Goal: Information Seeking & Learning: Learn about a topic

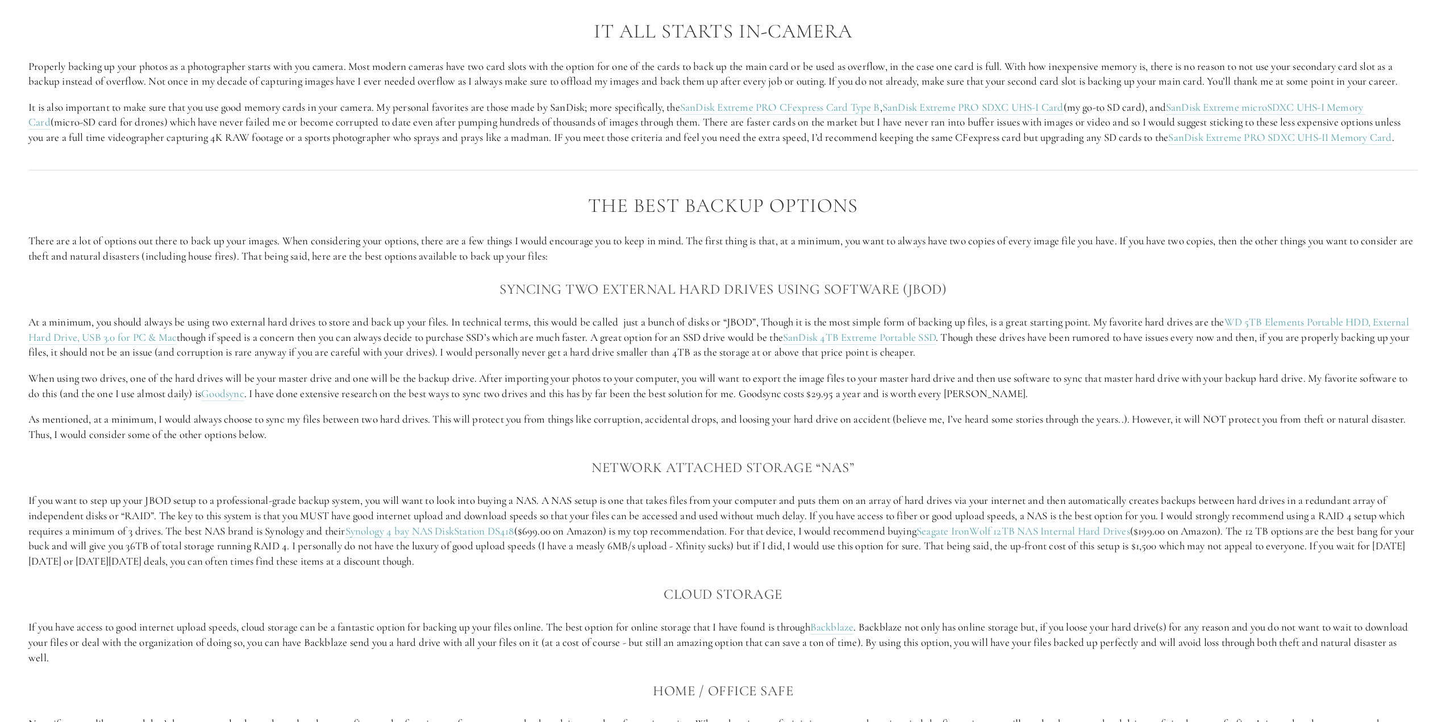
scroll to position [1079, 0]
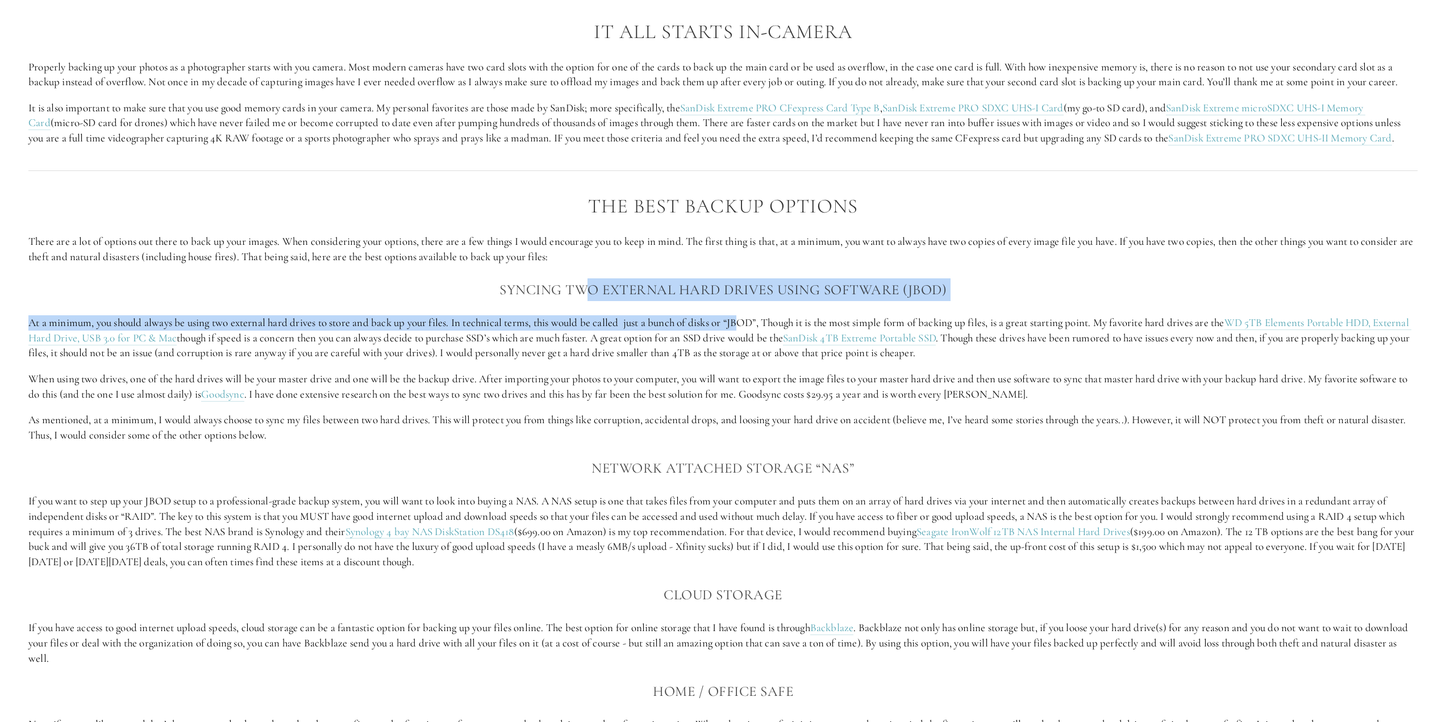
drag, startPoint x: 586, startPoint y: 292, endPoint x: 749, endPoint y: 315, distance: 164.7
click at [749, 315] on div "The Best Backup Options There are a lot of options out there to back up your im…" at bounding box center [722, 555] width 1389 height 721
click at [749, 315] on p "At a minimum, you should always be using two external hard drives to store and …" at bounding box center [722, 337] width 1389 height 45
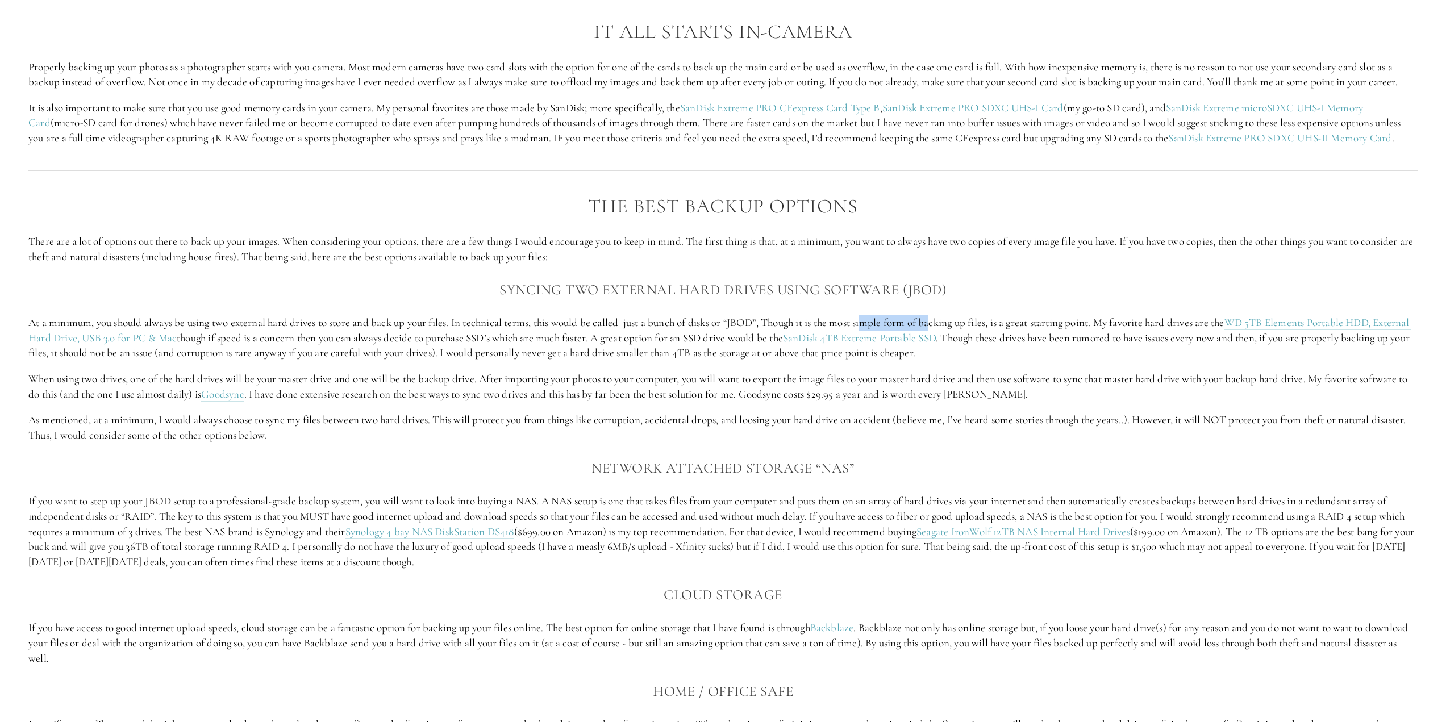
drag, startPoint x: 875, startPoint y: 314, endPoint x: 943, endPoint y: 320, distance: 67.9
click at [943, 320] on div "The Best Backup Options There are a lot of options out there to back up your im…" at bounding box center [722, 555] width 1389 height 721
click at [943, 320] on p "At a minimum, you should always be using two external hard drives to store and …" at bounding box center [722, 337] width 1389 height 45
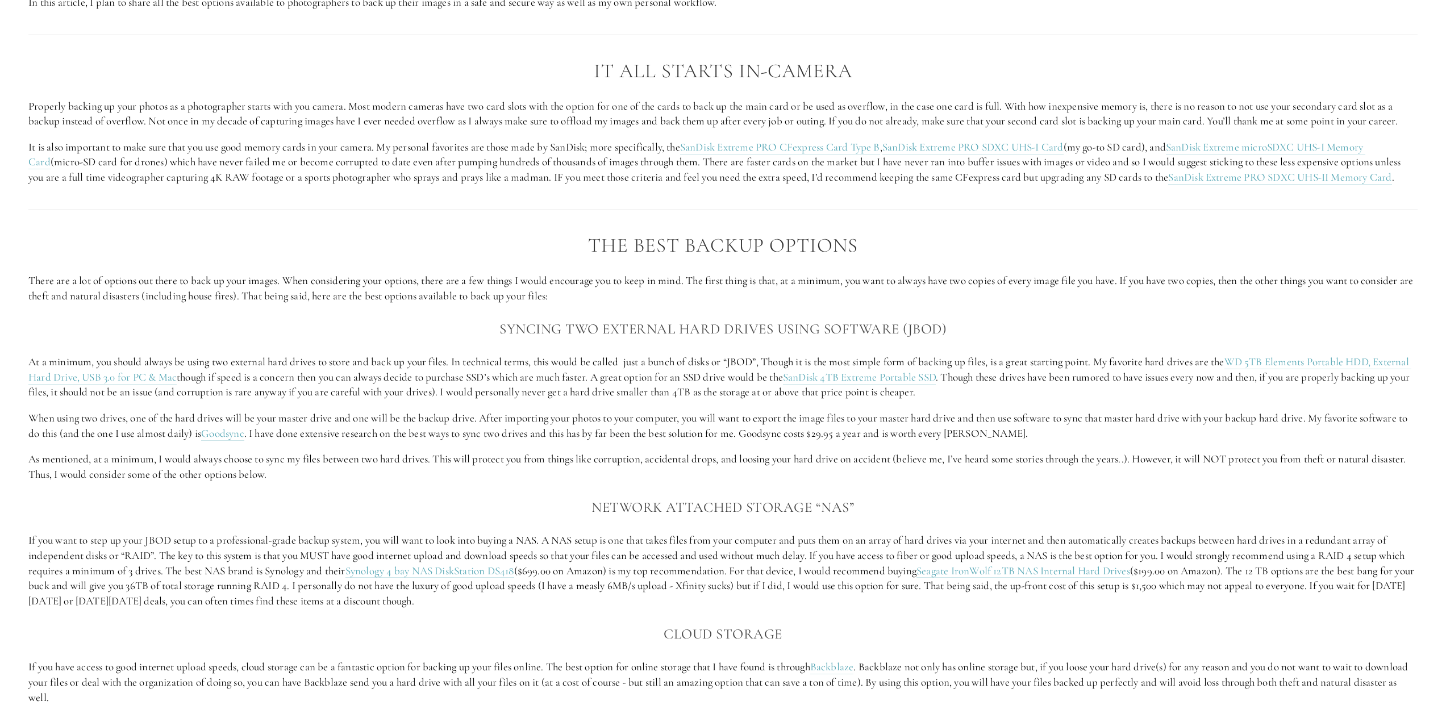
scroll to position [909, 0]
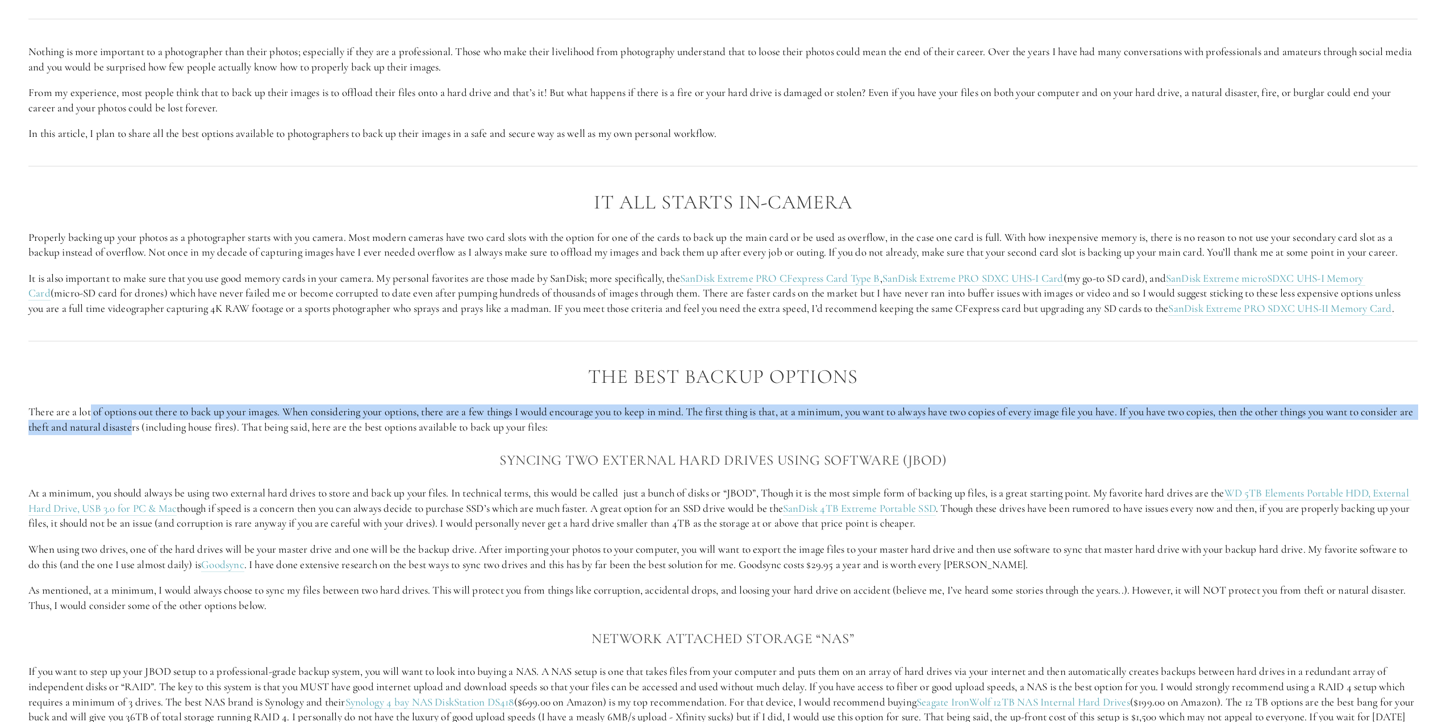
drag, startPoint x: 119, startPoint y: 415, endPoint x: 197, endPoint y: 423, distance: 78.9
click at [189, 423] on p "There are a lot of options out there to back up your images. When considering y…" at bounding box center [722, 419] width 1389 height 30
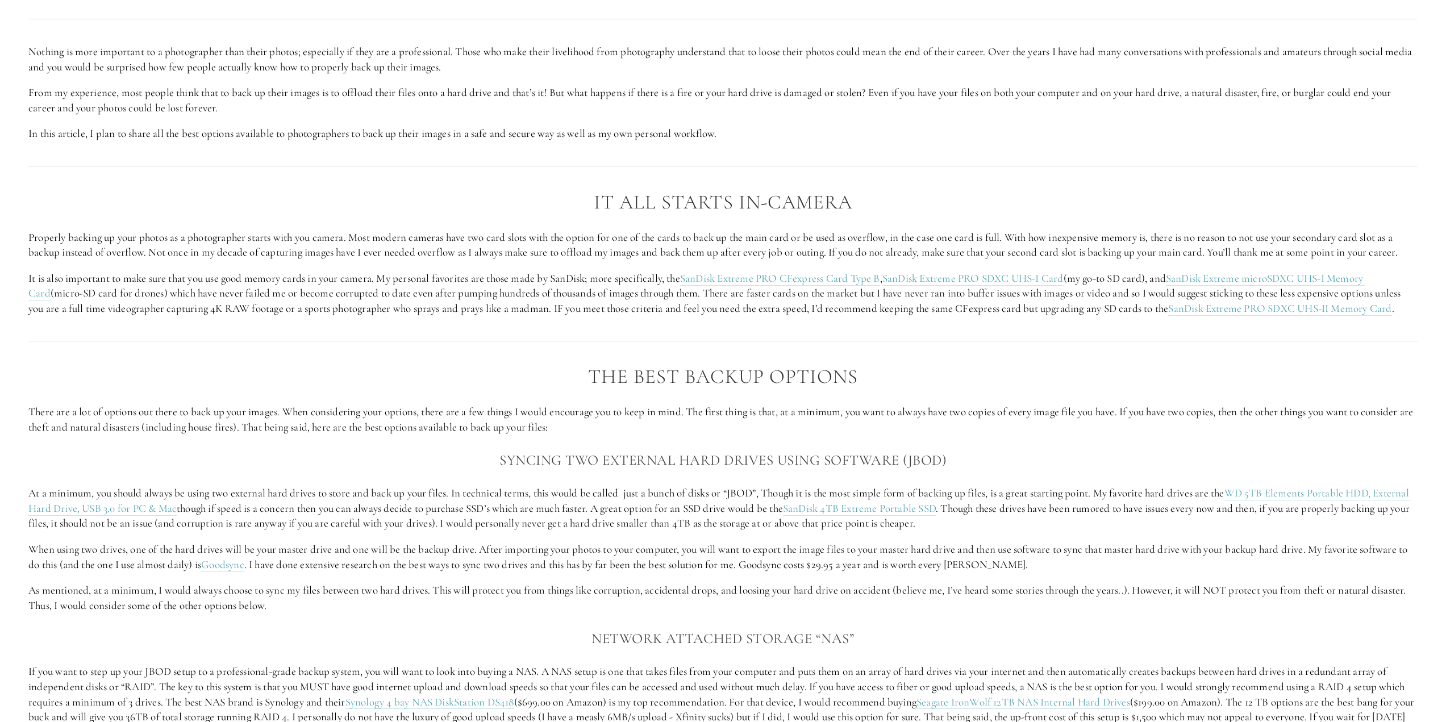
click at [420, 427] on p "There are a lot of options out there to back up your images. When considering y…" at bounding box center [722, 419] width 1389 height 30
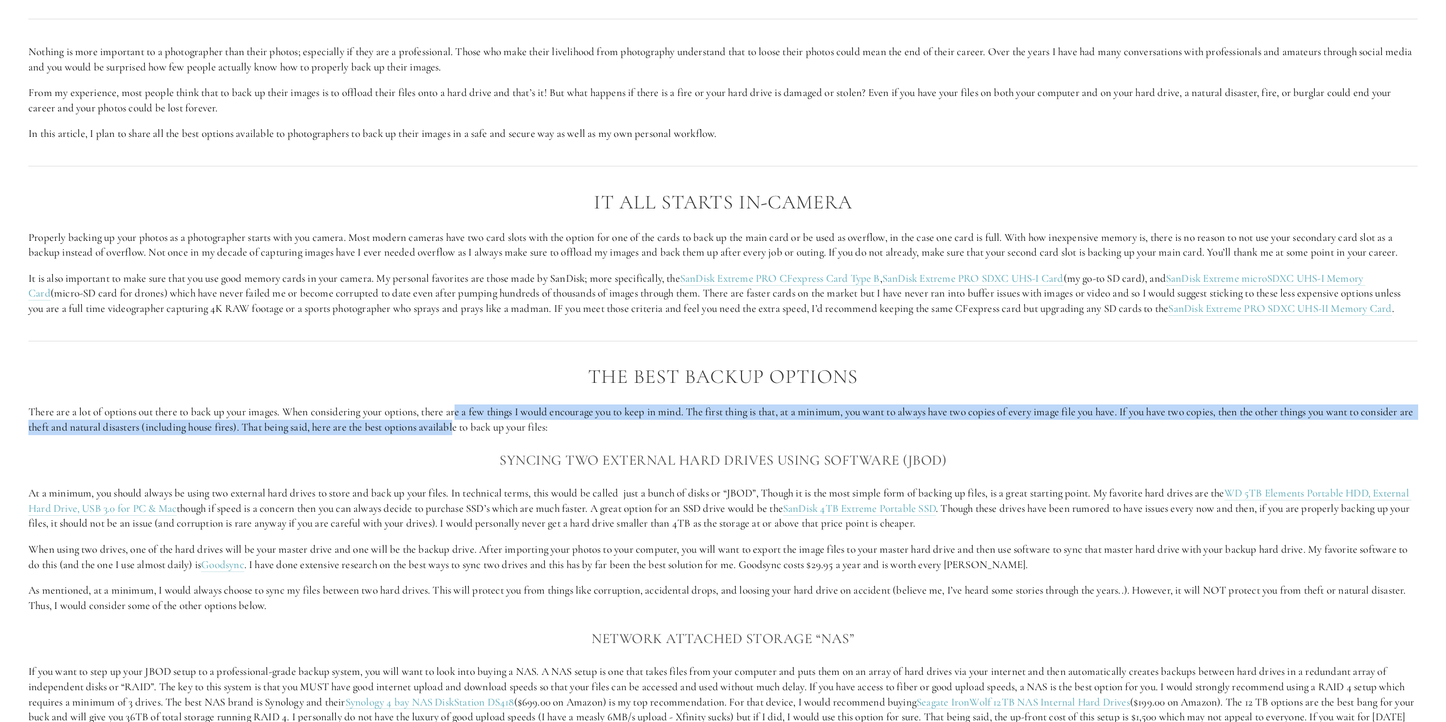
drag, startPoint x: 463, startPoint y: 416, endPoint x: 514, endPoint y: 424, distance: 51.2
click at [512, 425] on p "There are a lot of options out there to back up your images. When considering y…" at bounding box center [722, 419] width 1389 height 30
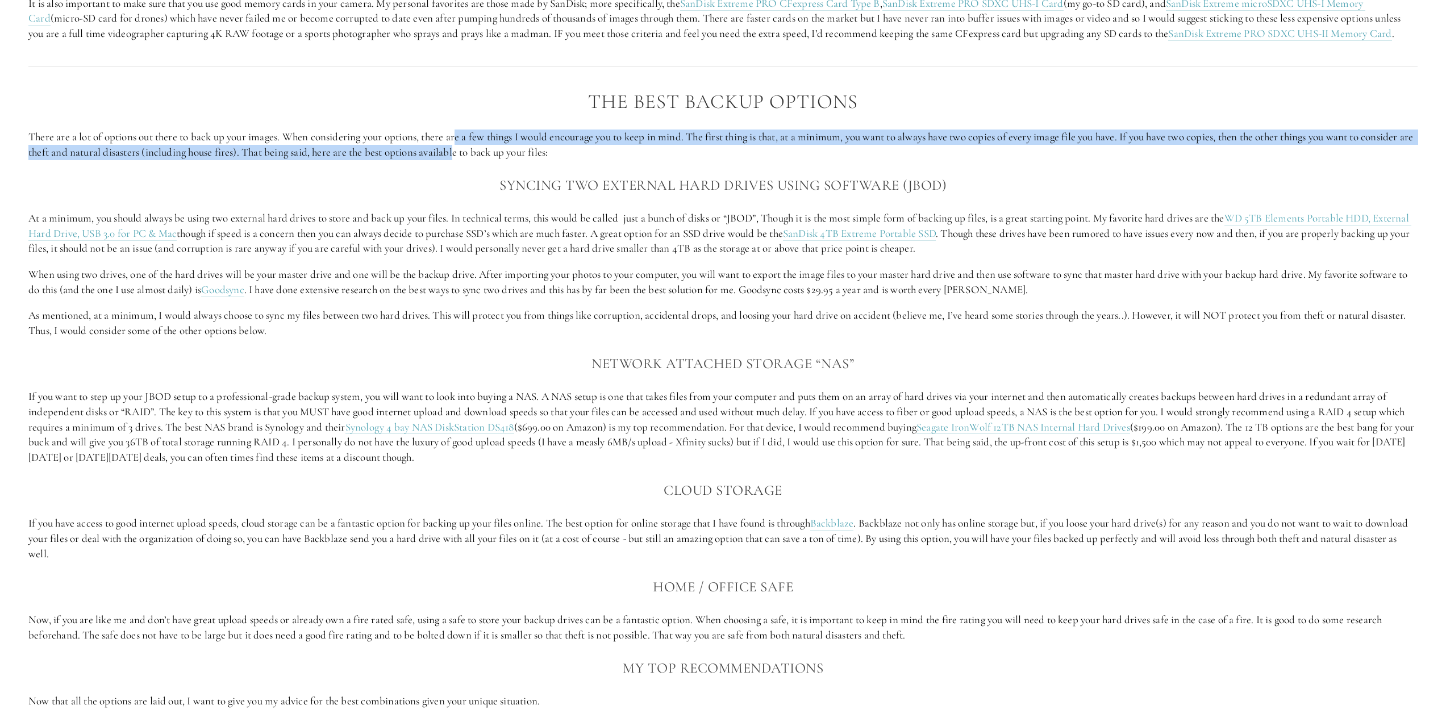
scroll to position [1193, 0]
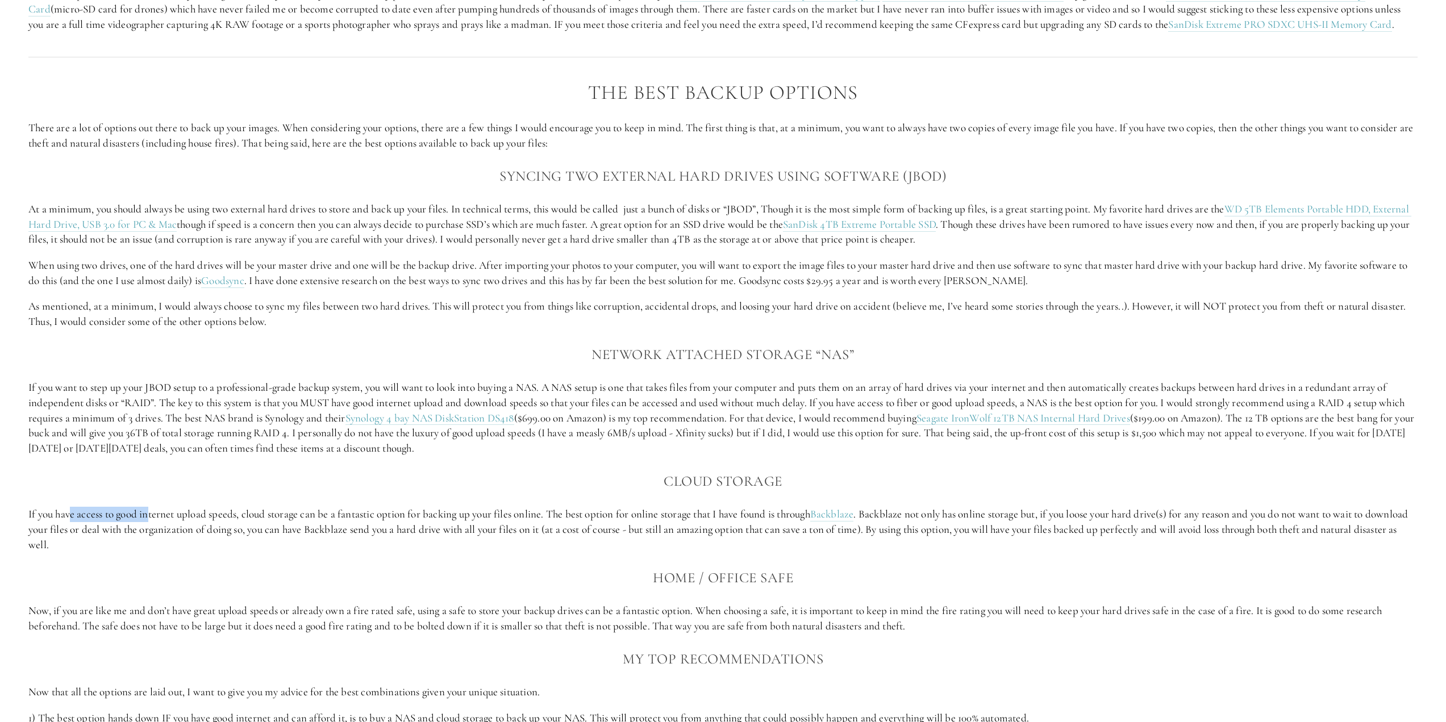
drag, startPoint x: 71, startPoint y: 508, endPoint x: 148, endPoint y: 507, distance: 76.7
click at [148, 507] on p "If you have access to good internet upload speeds, cloud storage can be a fanta…" at bounding box center [722, 529] width 1389 height 45
drag, startPoint x: 167, startPoint y: 506, endPoint x: 223, endPoint y: 509, distance: 56.3
click at [223, 509] on div "The Best Backup Options There are a lot of options out there to back up your im…" at bounding box center [722, 442] width 1389 height 721
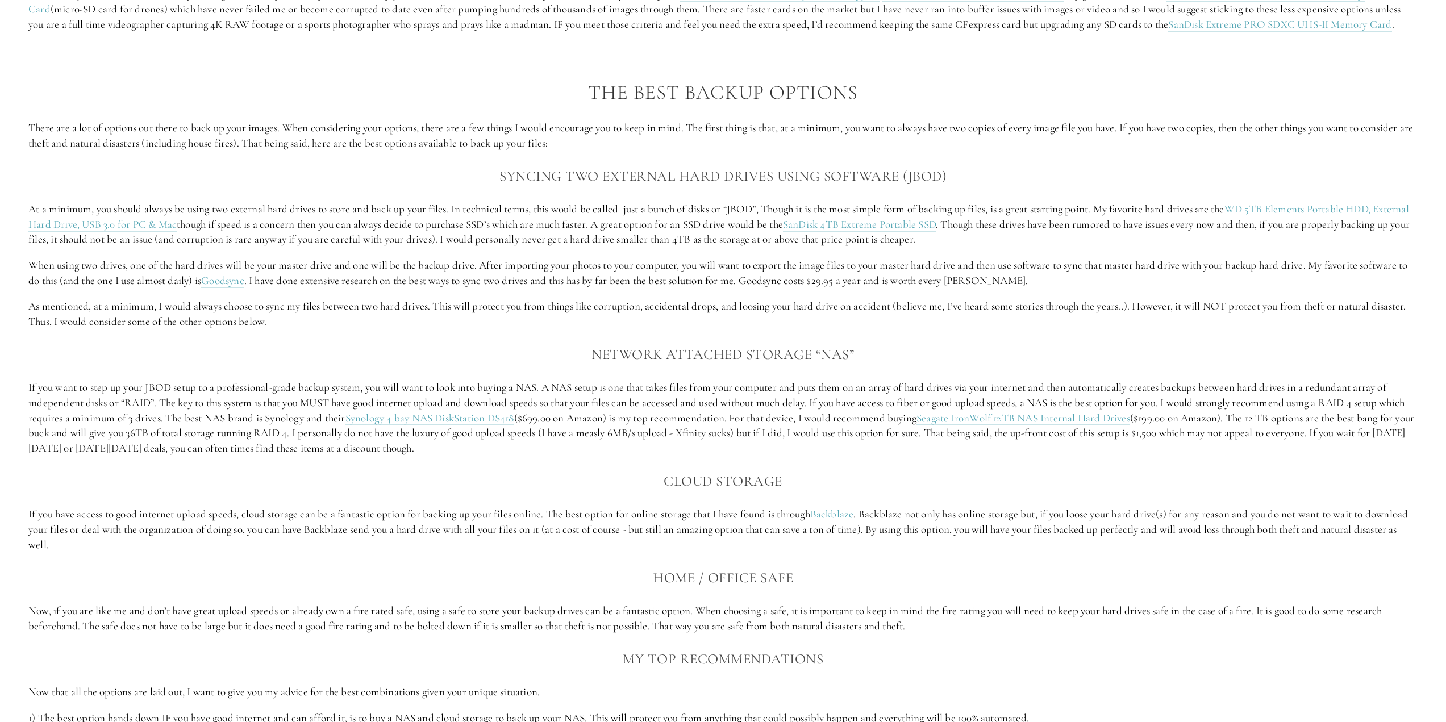
click at [286, 511] on p "If you have access to good internet upload speeds, cloud storage can be a fanta…" at bounding box center [722, 529] width 1389 height 45
drag, startPoint x: 261, startPoint y: 513, endPoint x: 287, endPoint y: 513, distance: 26.1
click at [287, 513] on p "If you have access to good internet upload speeds, cloud storage can be a fanta…" at bounding box center [722, 529] width 1389 height 45
click at [295, 512] on p "If you have access to good internet upload speeds, cloud storage can be a fanta…" at bounding box center [722, 529] width 1389 height 45
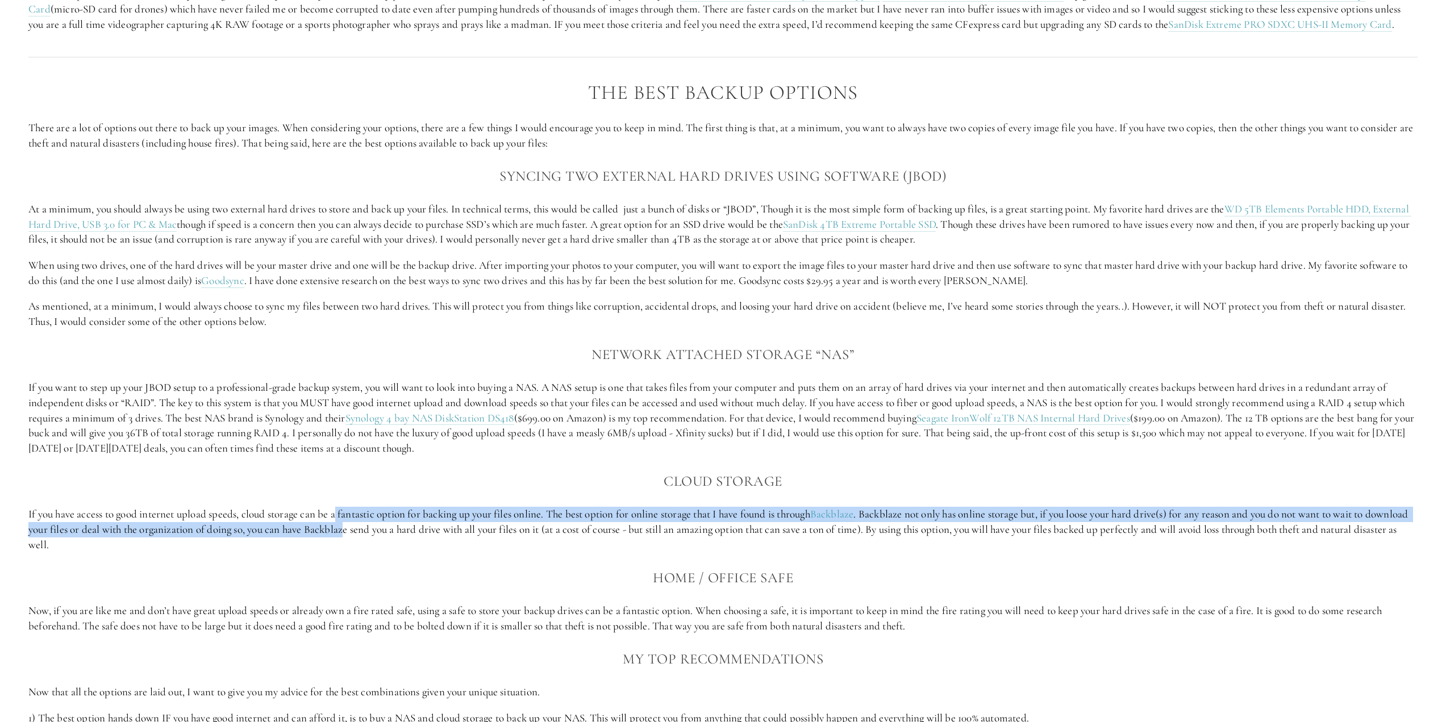
drag, startPoint x: 339, startPoint y: 518, endPoint x: 394, endPoint y: 537, distance: 57.9
click at [394, 537] on p "If you have access to good internet upload speeds, cloud storage can be a fanta…" at bounding box center [722, 529] width 1389 height 45
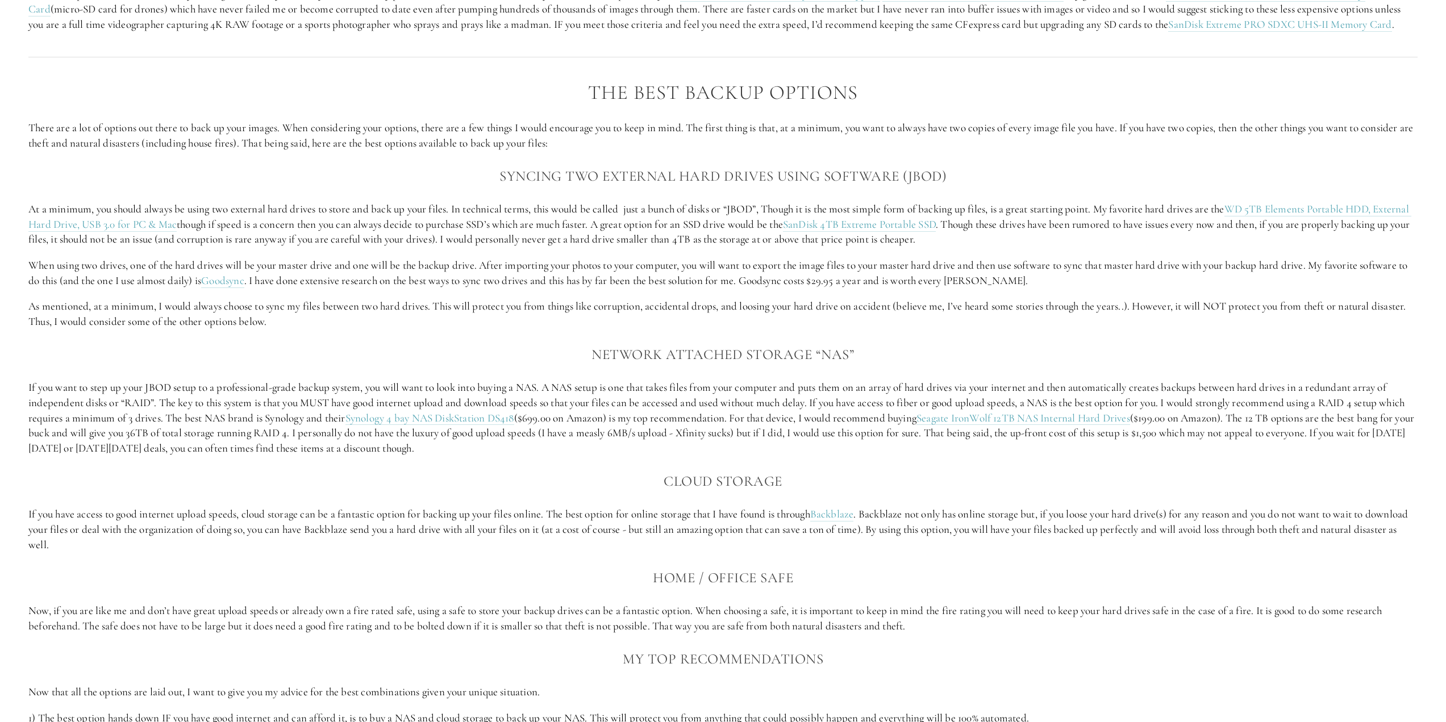
click at [402, 531] on p "If you have access to good internet upload speeds, cloud storage can be a fanta…" at bounding box center [722, 529] width 1389 height 45
click at [522, 514] on p "If you have access to good internet upload speeds, cloud storage can be a fanta…" at bounding box center [722, 529] width 1389 height 45
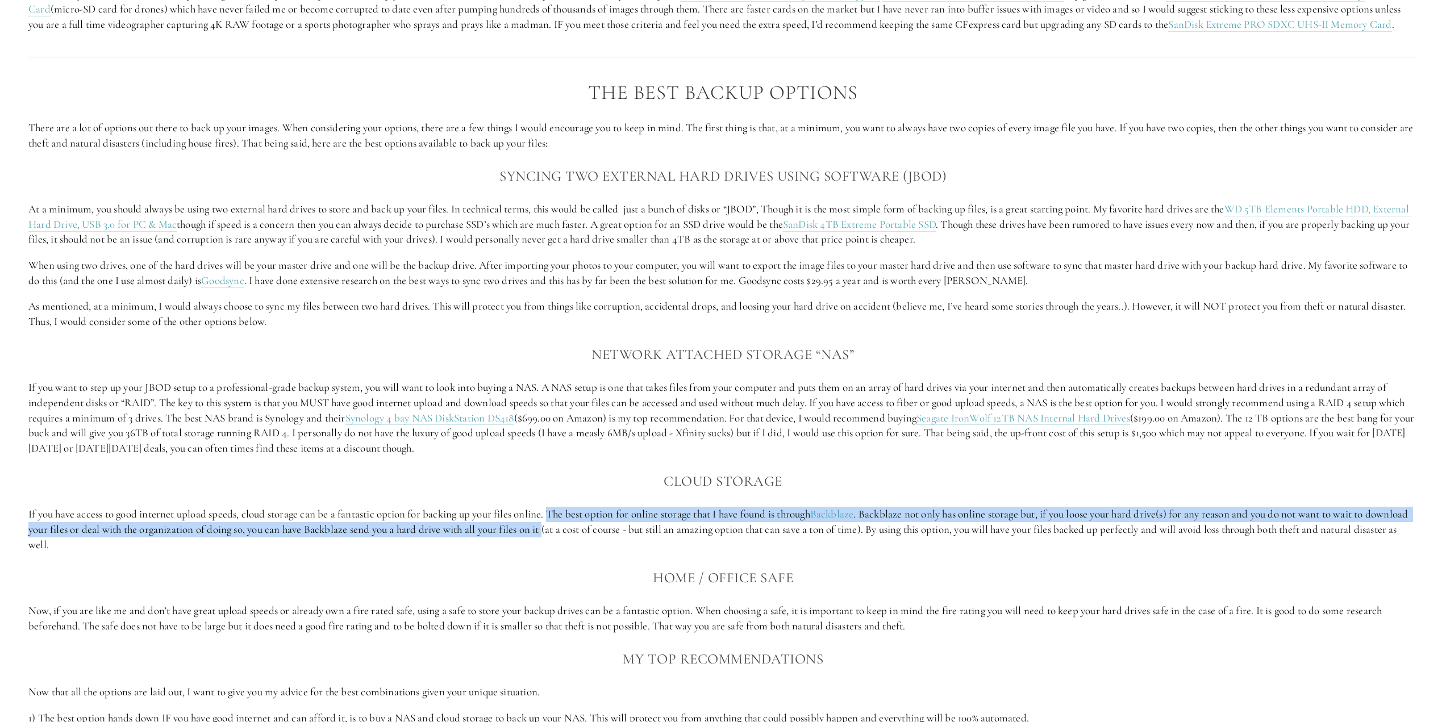
drag, startPoint x: 554, startPoint y: 508, endPoint x: 594, endPoint y: 529, distance: 44.2
click at [594, 529] on p "If you have access to good internet upload speeds, cloud storage can be a fanta…" at bounding box center [722, 529] width 1389 height 45
click at [594, 528] on p "If you have access to good internet upload speeds, cloud storage can be a fanta…" at bounding box center [722, 529] width 1389 height 45
drag, startPoint x: 676, startPoint y: 521, endPoint x: 708, endPoint y: 532, distance: 33.8
click at [708, 532] on p "If you have access to good internet upload speeds, cloud storage can be a fanta…" at bounding box center [722, 529] width 1389 height 45
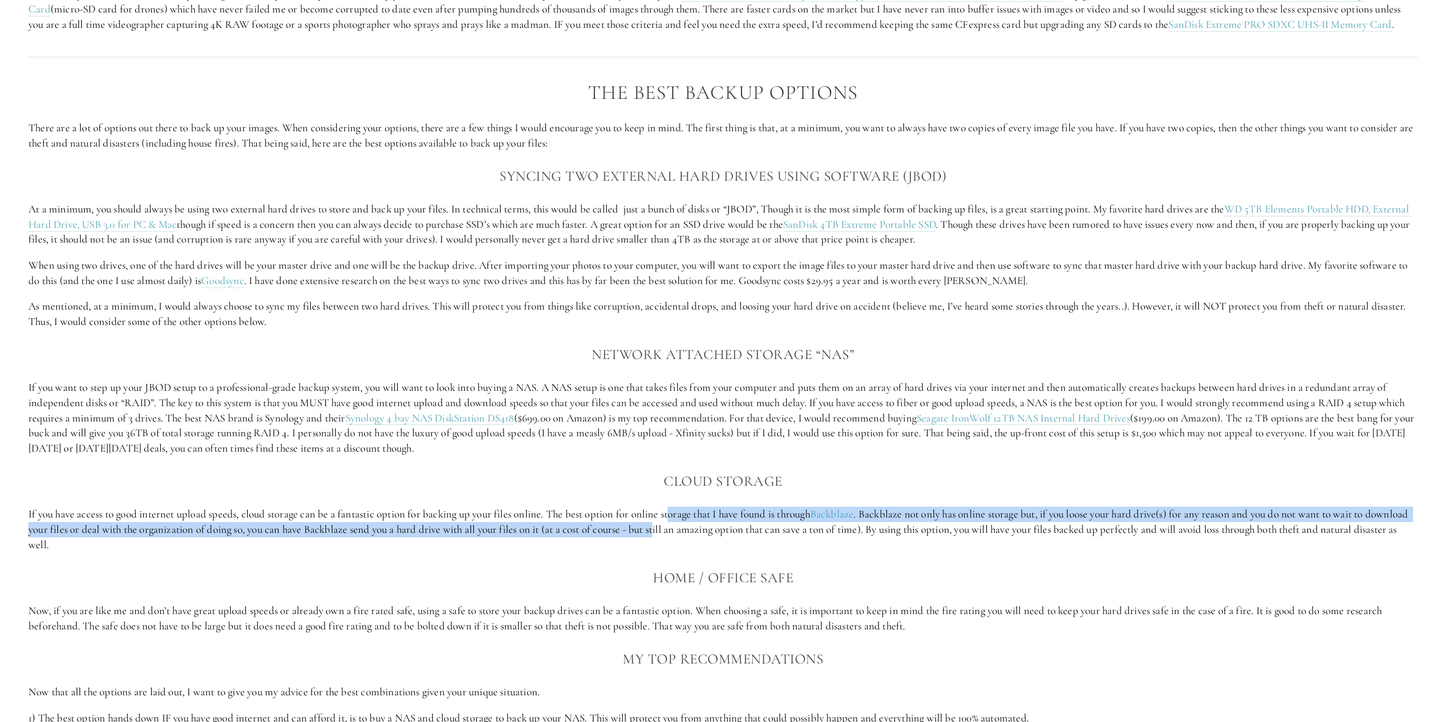
click at [696, 529] on p "If you have access to good internet upload speeds, cloud storage can be a fanta…" at bounding box center [722, 529] width 1389 height 45
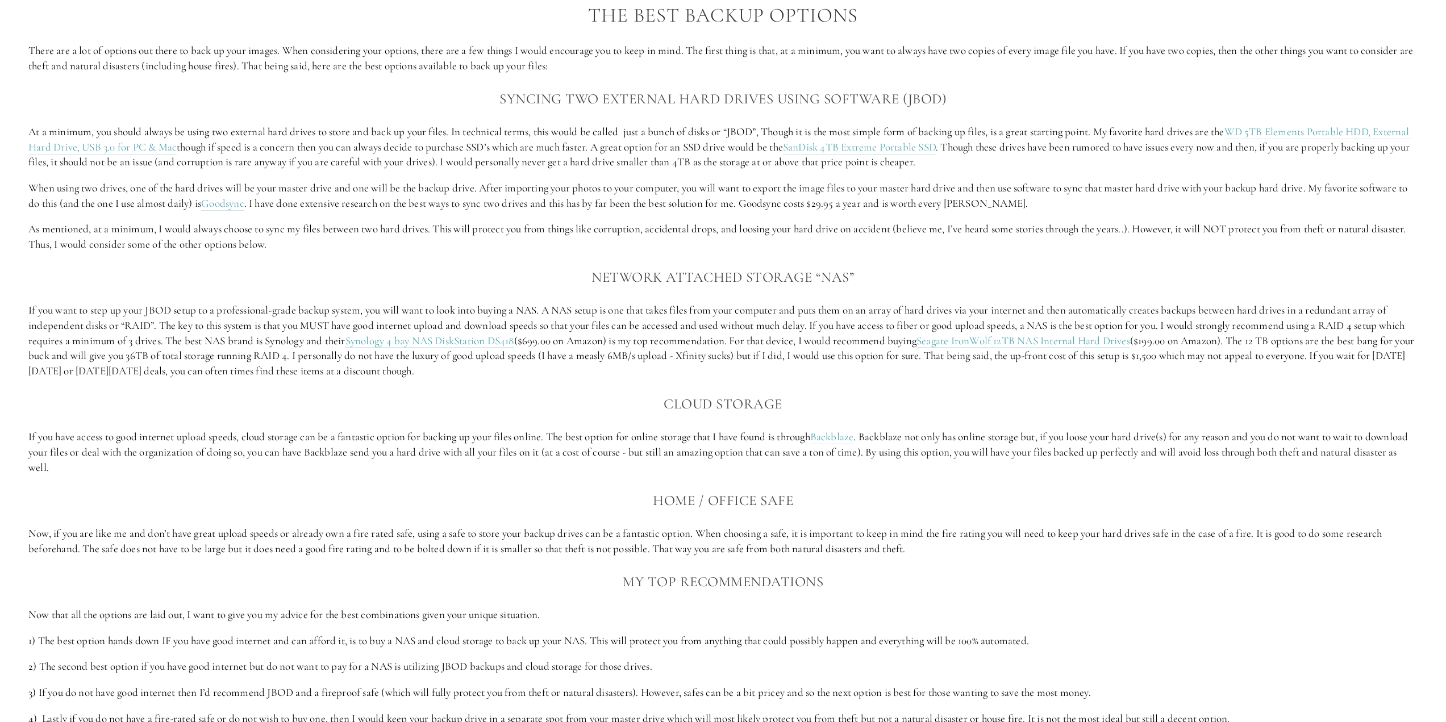
scroll to position [1307, 0]
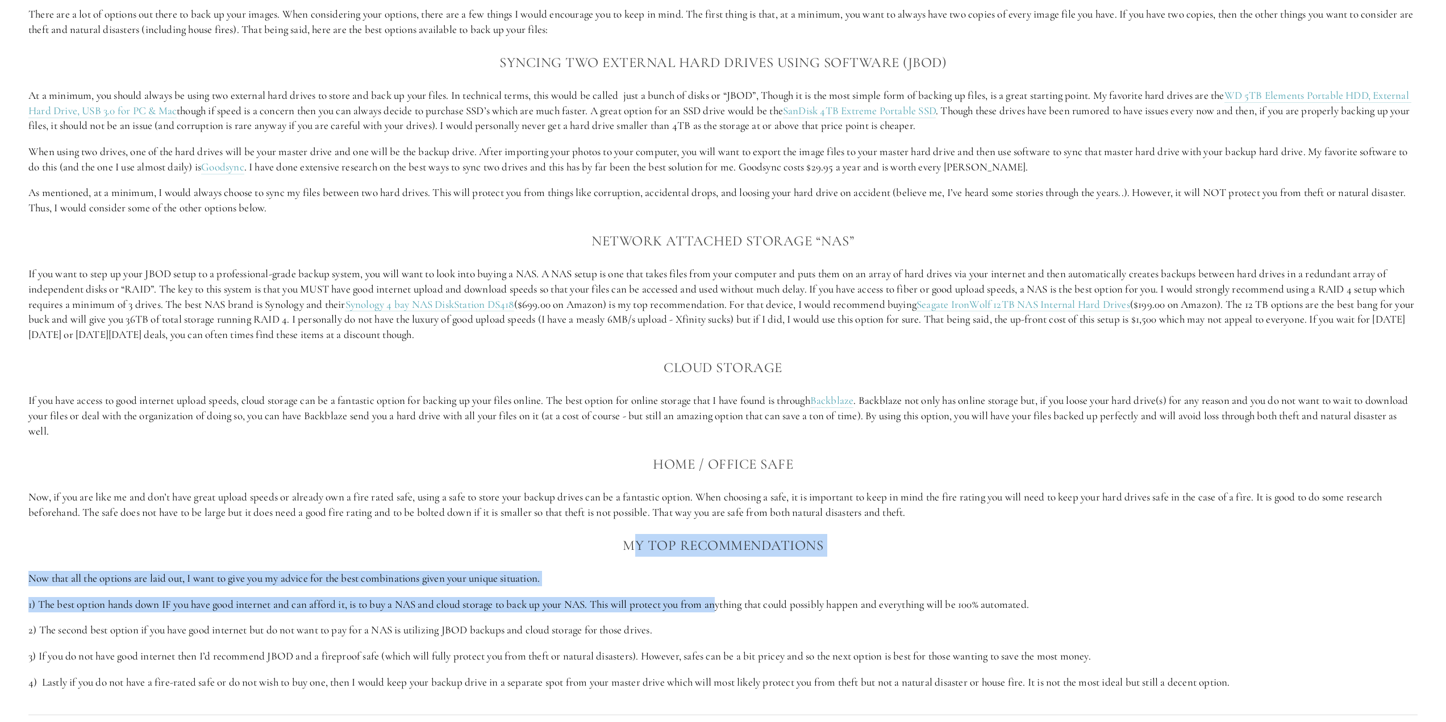
drag, startPoint x: 693, startPoint y: 559, endPoint x: 724, endPoint y: 587, distance: 41.8
click at [724, 590] on div "The Best Backup Options There are a lot of options out there to back up your im…" at bounding box center [722, 328] width 1389 height 721
click at [644, 565] on div "The Best Backup Options There are a lot of options out there to back up your im…" at bounding box center [722, 328] width 1389 height 721
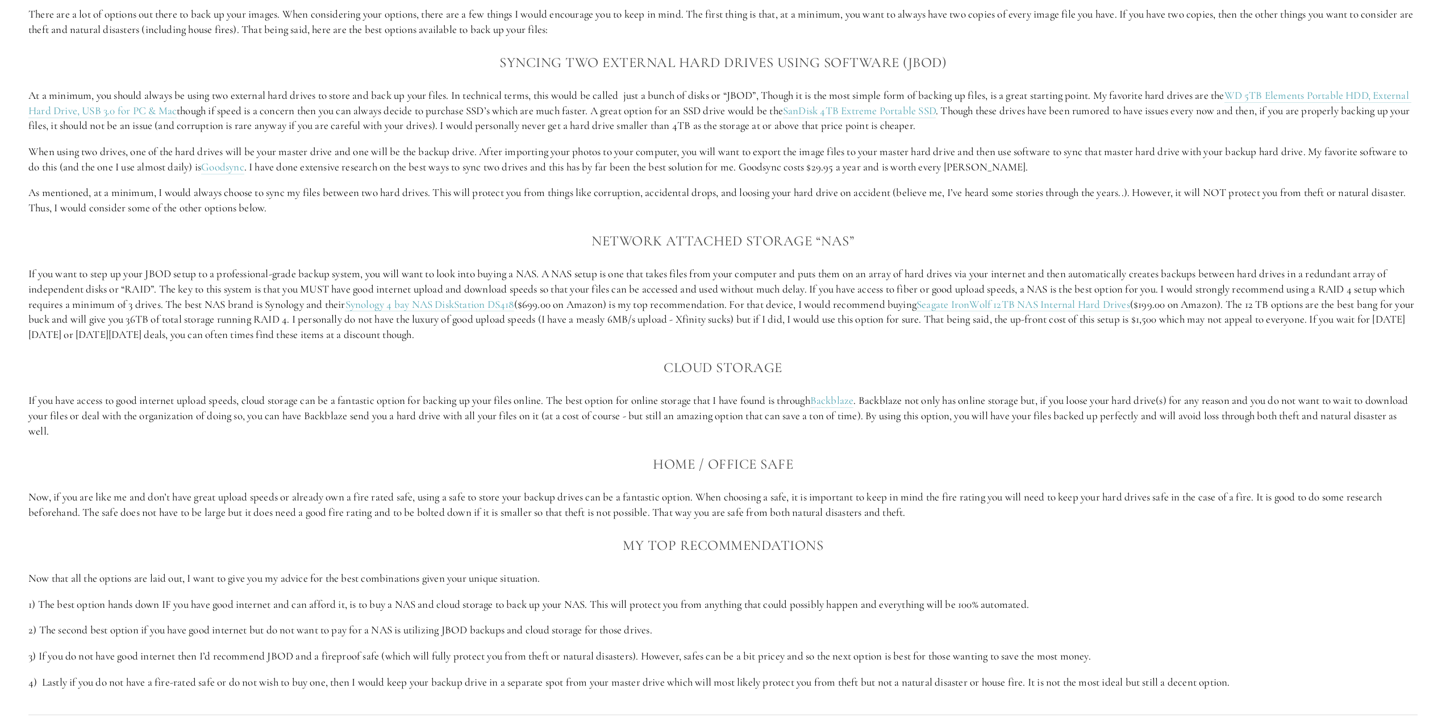
click at [198, 615] on div "The Best Backup Options There are a lot of options out there to back up your im…" at bounding box center [722, 328] width 1389 height 721
click at [155, 625] on p "2) The second best option if you have good internet but do not want to pay for …" at bounding box center [722, 630] width 1389 height 15
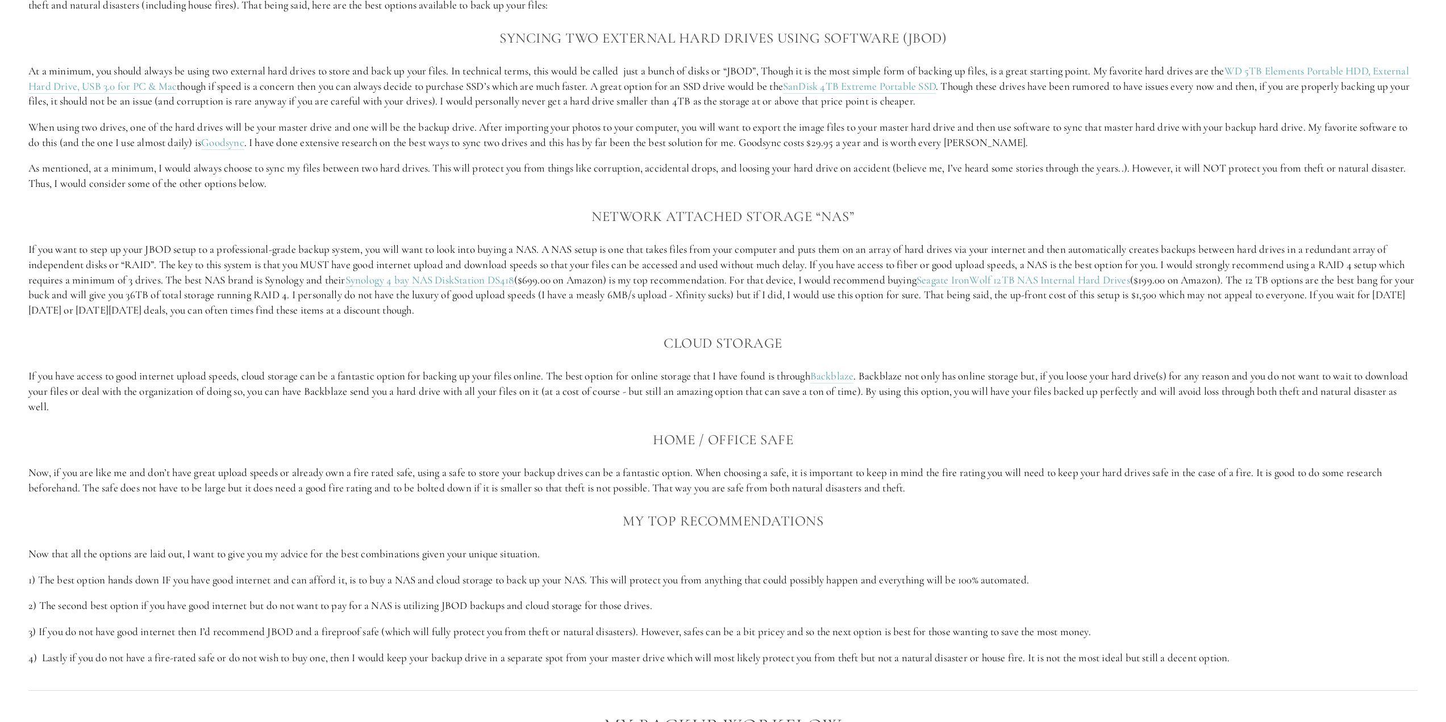
scroll to position [1363, 0]
